Goal: Transaction & Acquisition: Purchase product/service

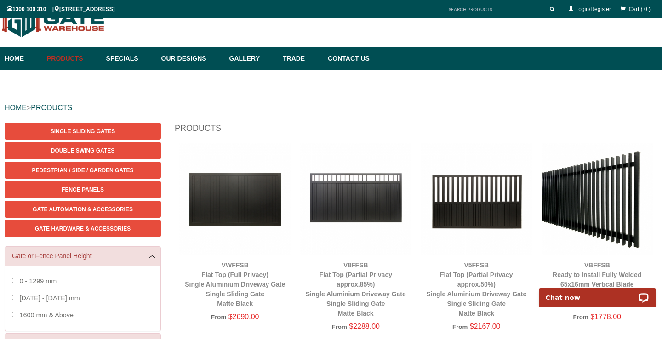
click at [477, 193] on img at bounding box center [476, 199] width 112 height 112
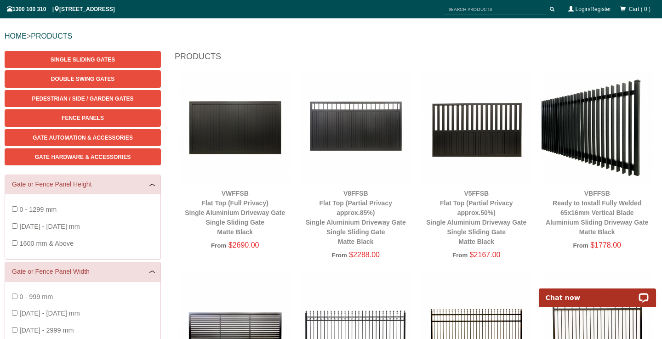
scroll to position [98, 0]
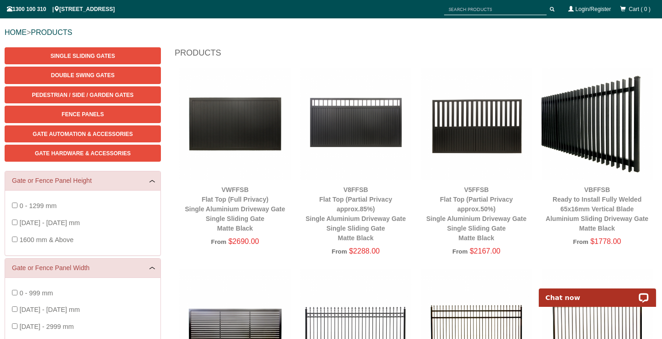
click at [590, 136] on img at bounding box center [597, 124] width 112 height 112
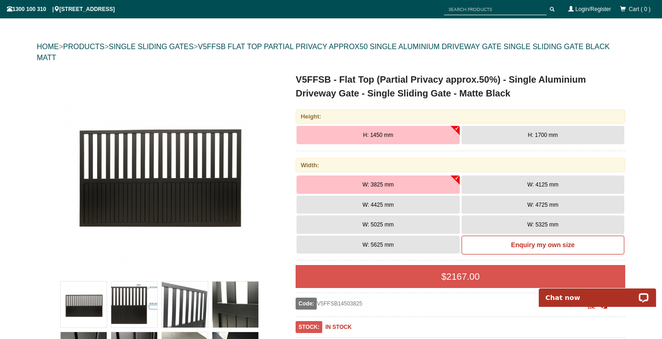
click at [528, 135] on span "H: 1700 mm" at bounding box center [543, 135] width 30 height 6
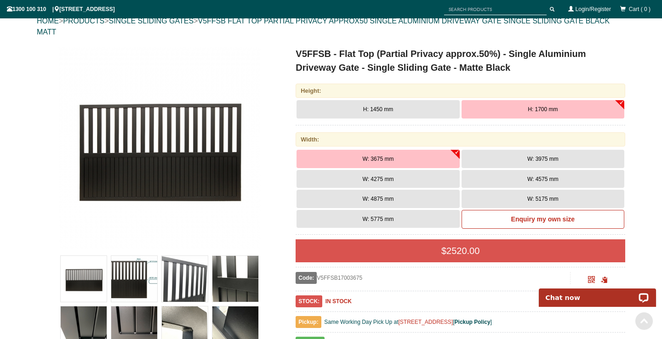
scroll to position [221, 0]
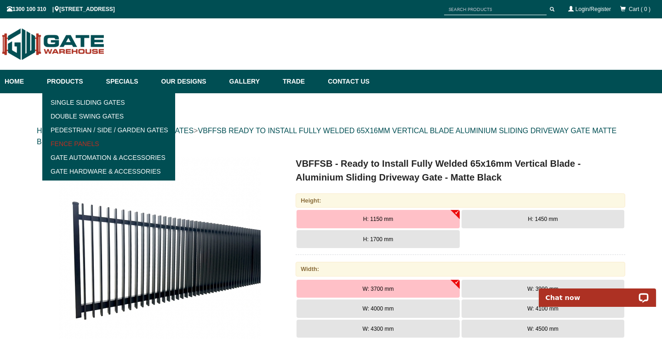
click at [73, 143] on link "Fence Panels" at bounding box center [108, 144] width 127 height 14
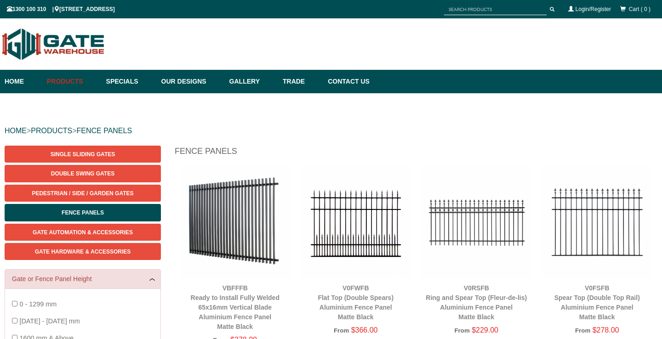
scroll to position [23, 0]
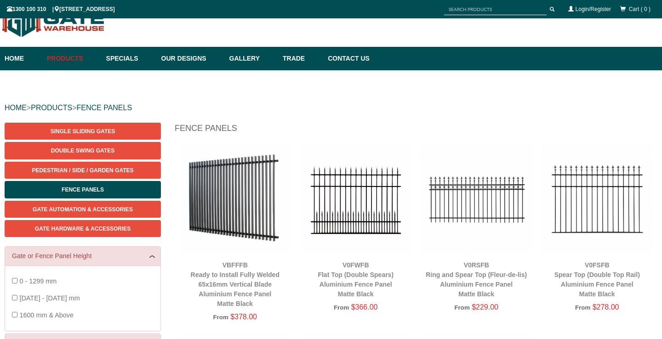
click at [261, 212] on img at bounding box center [235, 199] width 112 height 112
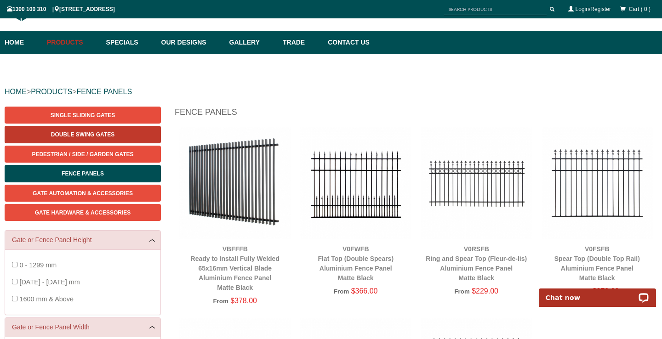
scroll to position [118, 0]
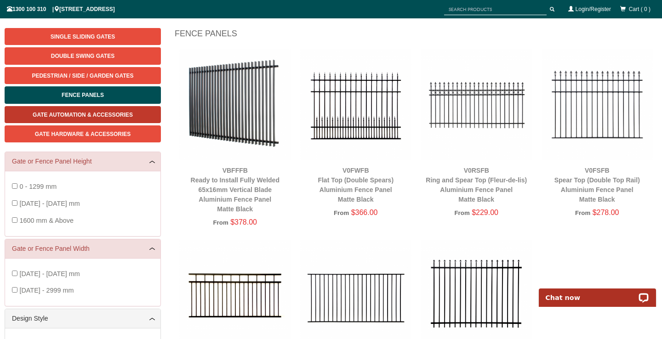
click at [101, 112] on span "Gate Automation & Accessories" at bounding box center [83, 115] width 100 height 6
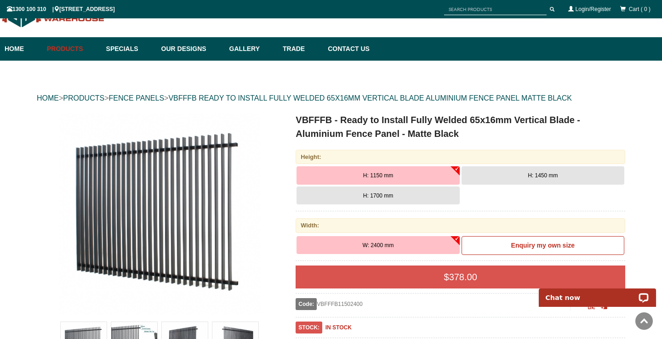
scroll to position [16, 0]
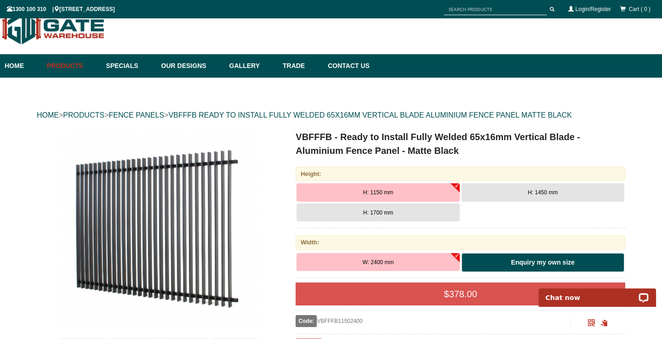
click at [550, 261] on b "Enquiry my own size" at bounding box center [542, 262] width 63 height 7
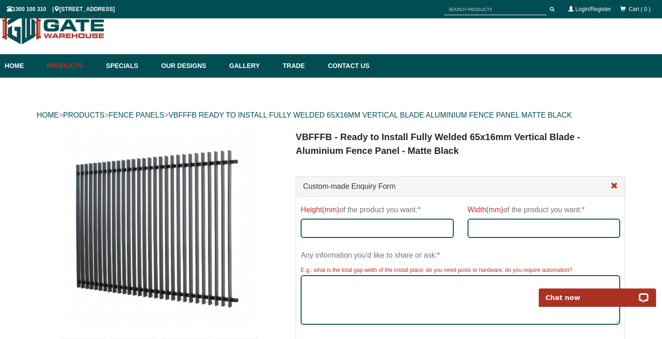
click at [616, 186] on span at bounding box center [613, 185] width 7 height 7
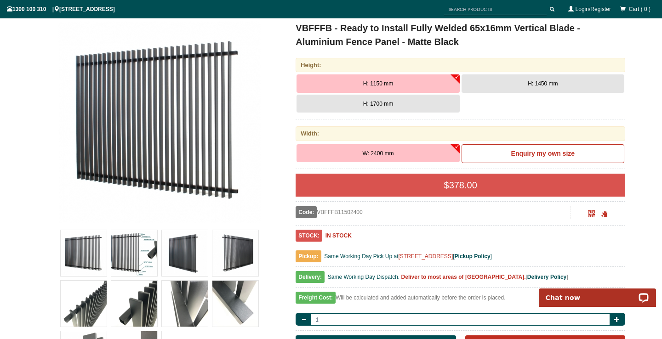
scroll to position [125, 0]
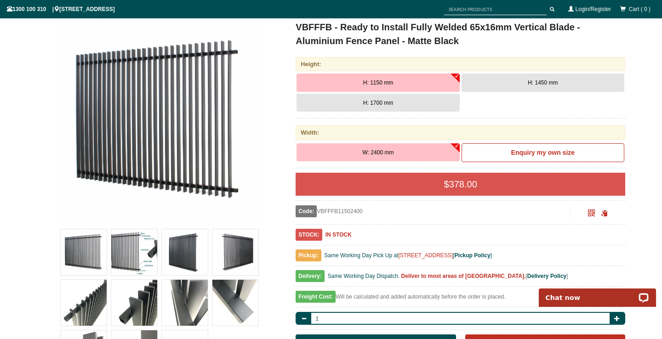
click at [451, 182] on div "$ 378.00" at bounding box center [459, 184] width 329 height 23
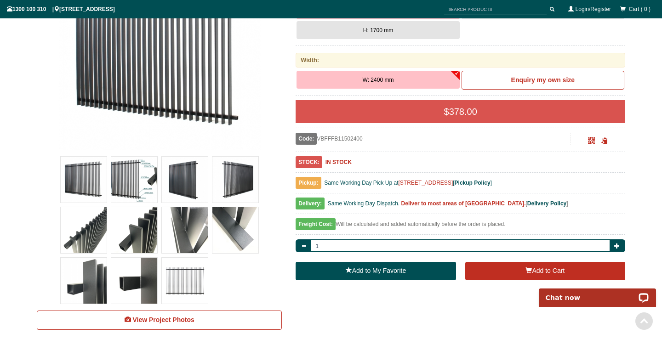
scroll to position [291, 0]
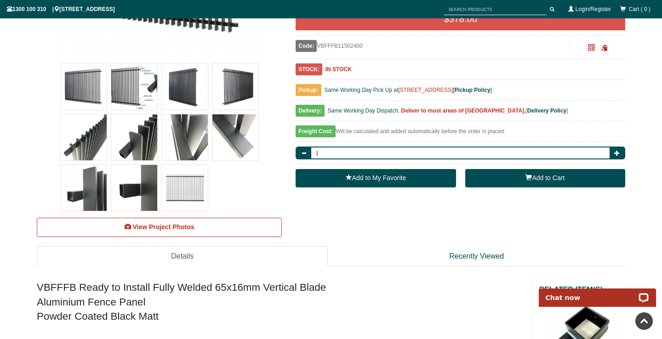
click at [532, 181] on button "Add to Cart" at bounding box center [545, 178] width 160 height 18
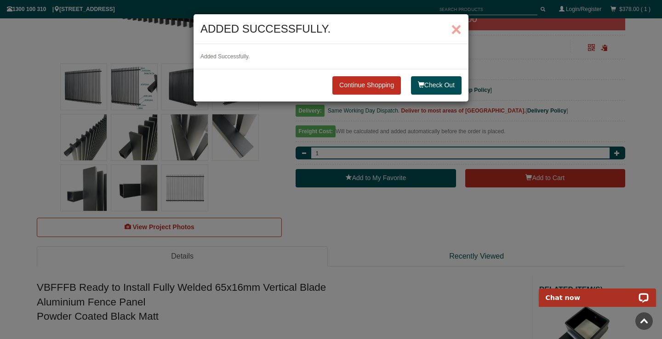
click at [459, 28] on span "×" at bounding box center [456, 29] width 11 height 20
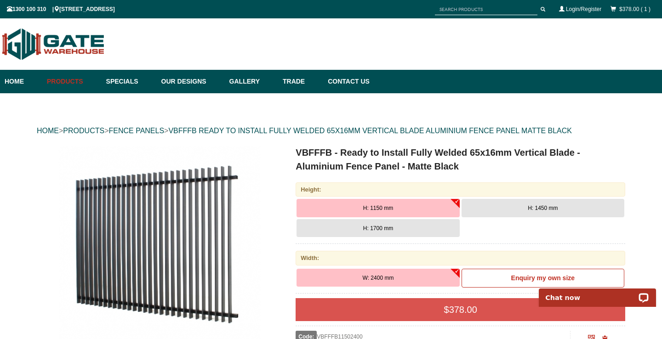
scroll to position [0, 0]
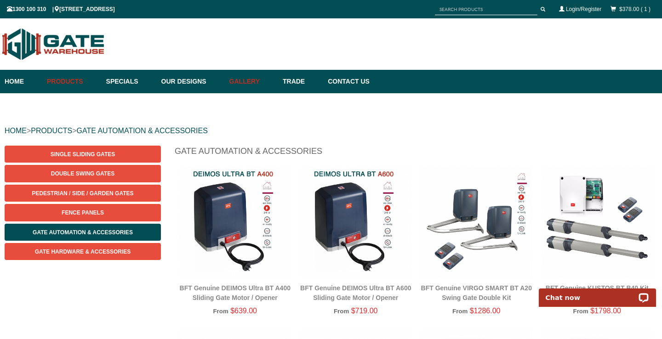
click at [244, 85] on link "Gallery" at bounding box center [251, 81] width 53 height 23
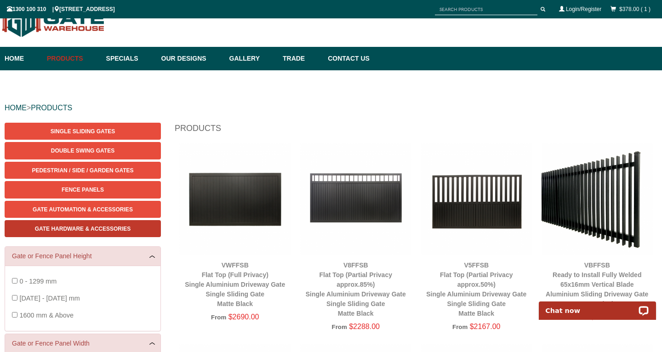
click at [80, 228] on span "Gate Hardware & Accessories" at bounding box center [83, 229] width 96 height 6
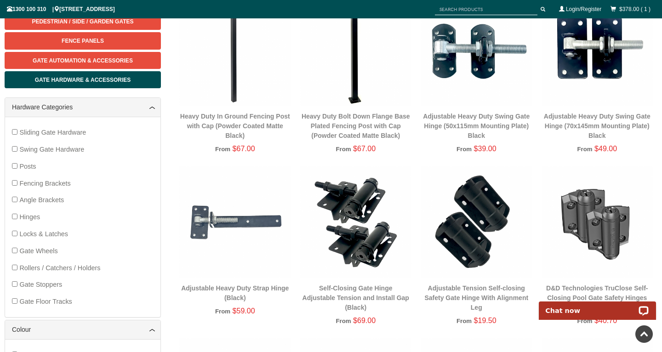
scroll to position [76, 0]
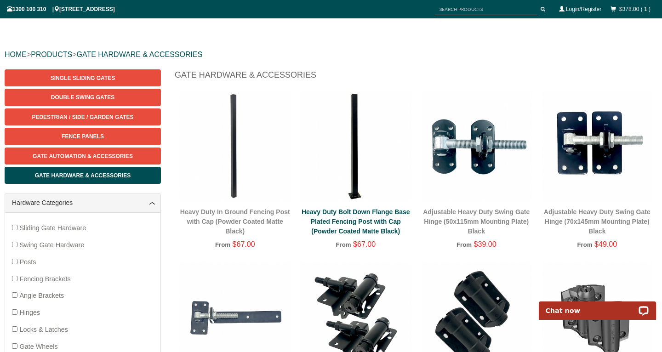
click at [367, 221] on link "Heavy Duty Bolt Down Flange Base Plated Fencing Post with Cap (Powder Coated Ma…" at bounding box center [355, 221] width 108 height 27
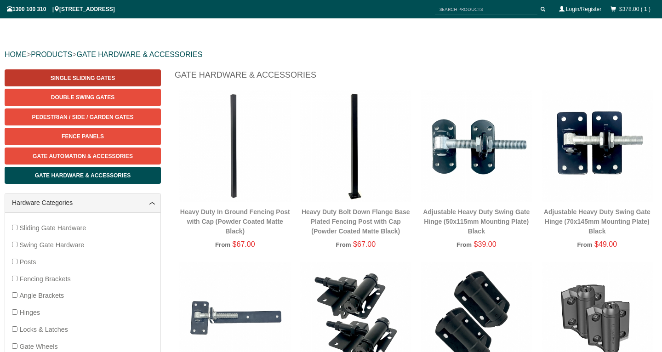
click at [108, 75] on span "Single Sliding Gates" at bounding box center [83, 78] width 64 height 6
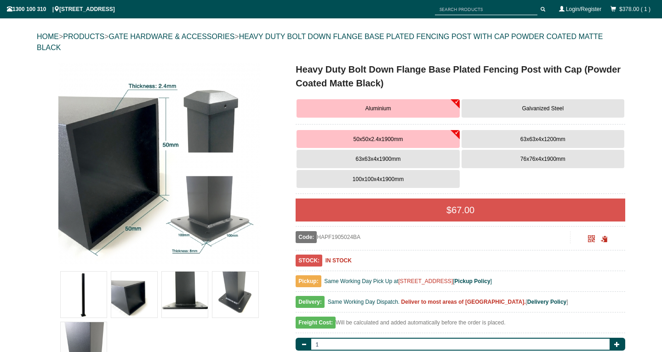
scroll to position [96, 0]
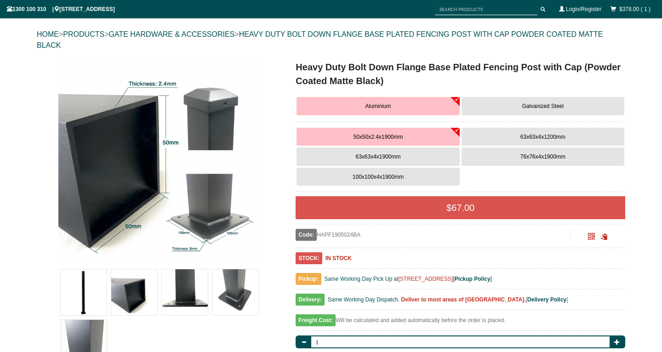
click at [425, 245] on div "Code: HAPF1905024BA Scan QR Code to share." at bounding box center [459, 238] width 329 height 19
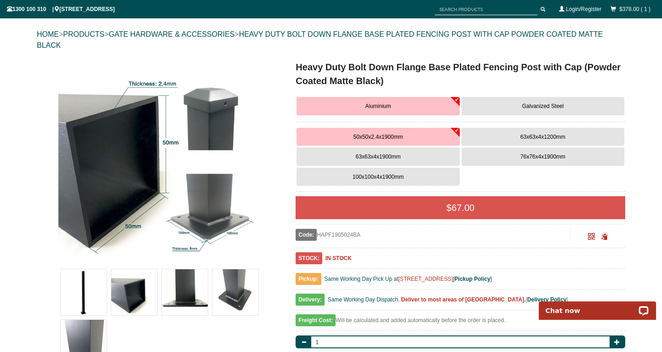
click at [423, 159] on button "63x63x4x1900mm" at bounding box center [377, 156] width 163 height 18
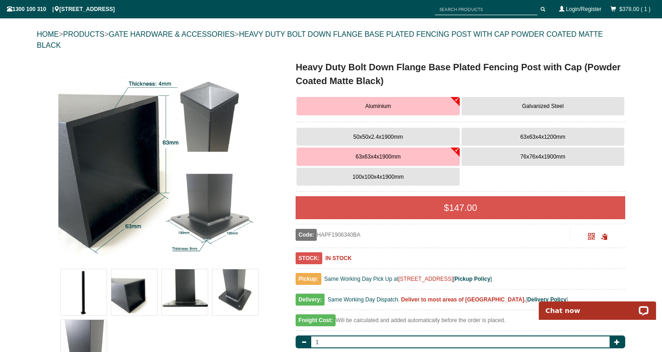
click at [476, 152] on button "76x76x4x1900mm" at bounding box center [542, 156] width 163 height 18
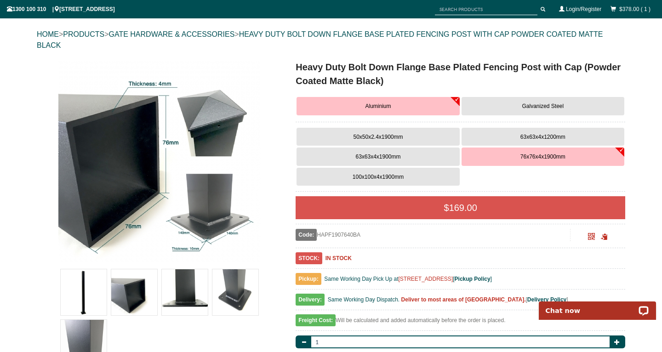
click at [402, 160] on button "63x63x4x1900mm" at bounding box center [377, 156] width 163 height 18
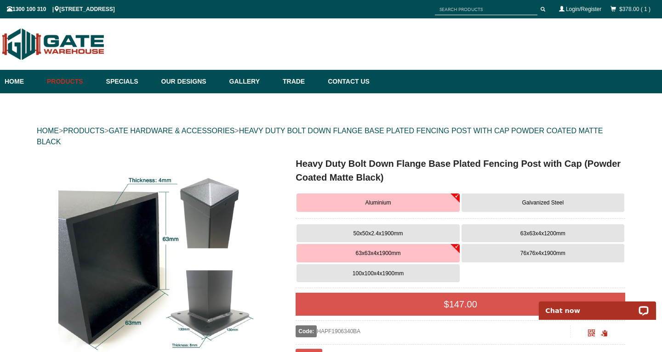
scroll to position [0, 0]
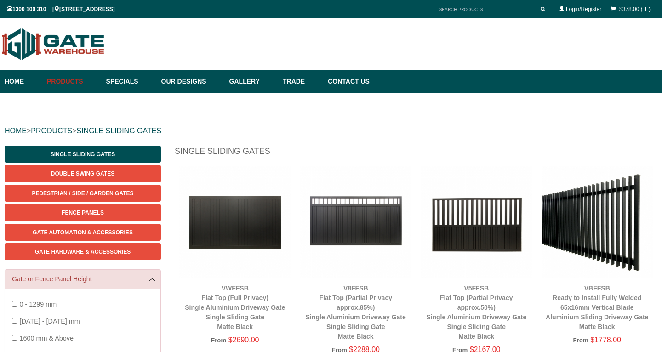
scroll to position [23, 0]
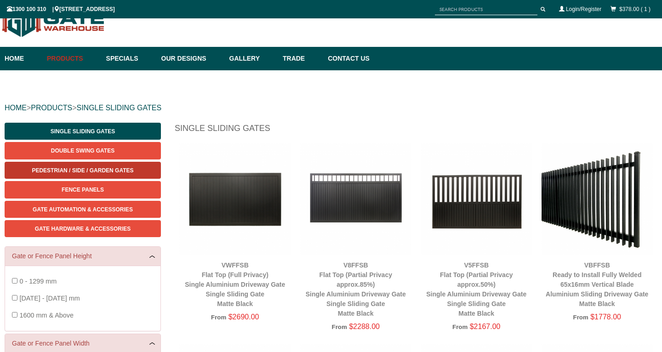
click at [75, 170] on span "Pedestrian / Side / Garden Gates" at bounding box center [83, 170] width 102 height 6
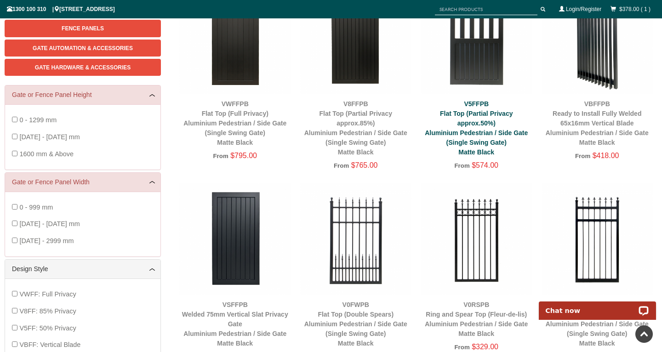
click at [466, 140] on link "V5FFPB Flat Top (Partial Privacy approx.50%) Aluminium Pedestrian / Side Gate (…" at bounding box center [476, 128] width 103 height 56
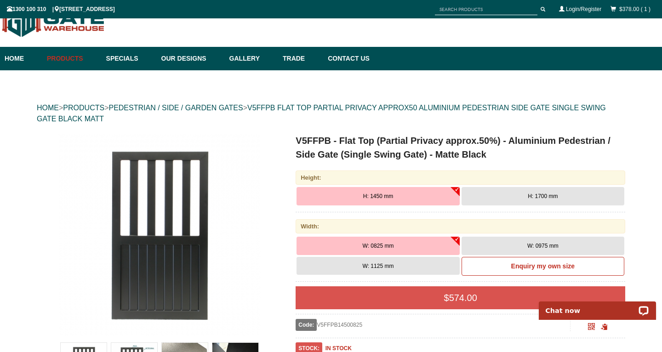
click at [399, 268] on button "W: 1125 mm" at bounding box center [377, 266] width 163 height 18
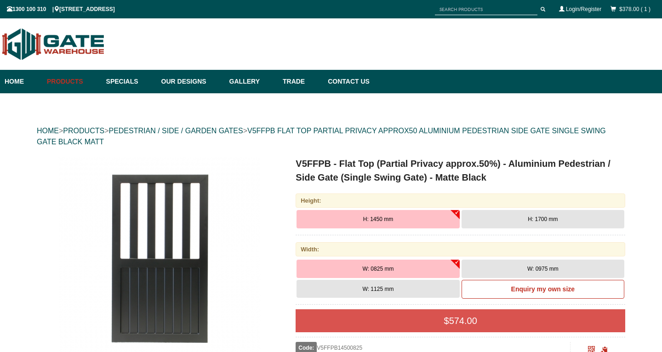
scroll to position [23, 0]
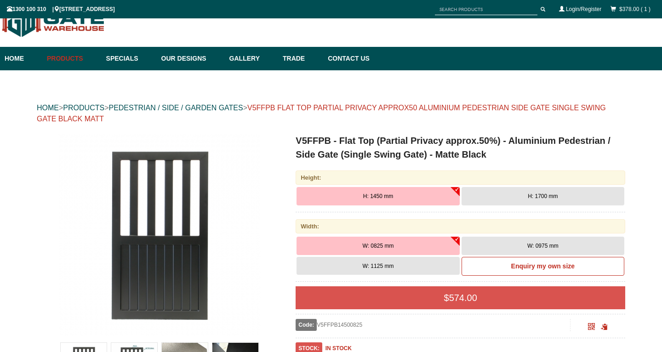
click at [282, 107] on link "V5FFPB FLAT TOP PARTIAL PRIVACY APPROX50 ALUMINIUM PEDESTRIAN SIDE GATE SINGLE …" at bounding box center [321, 113] width 569 height 19
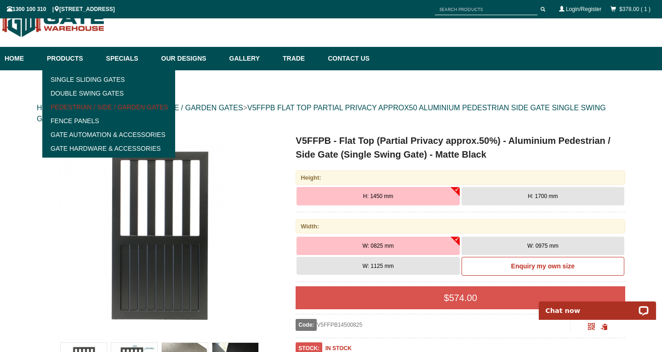
click at [73, 105] on link "Pedestrian / Side / Garden Gates" at bounding box center [108, 107] width 127 height 14
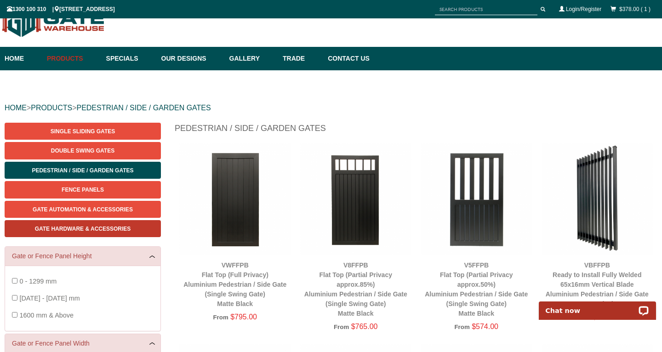
click at [105, 222] on link "Gate Hardware & Accessories" at bounding box center [83, 228] width 156 height 17
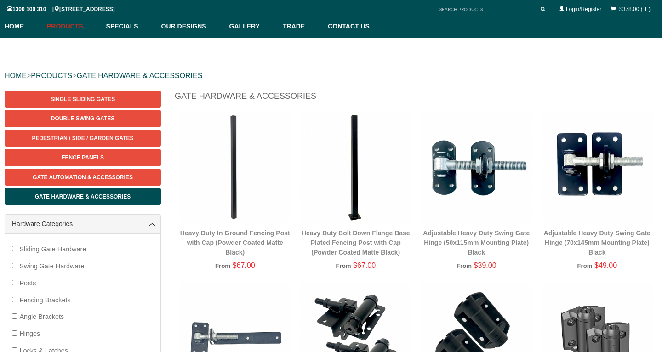
scroll to position [55, 0]
click at [345, 250] on link "Heavy Duty Bolt Down Flange Base Plated Fencing Post with Cap (Powder Coated Ma…" at bounding box center [355, 242] width 108 height 27
